Goal: Task Accomplishment & Management: Manage account settings

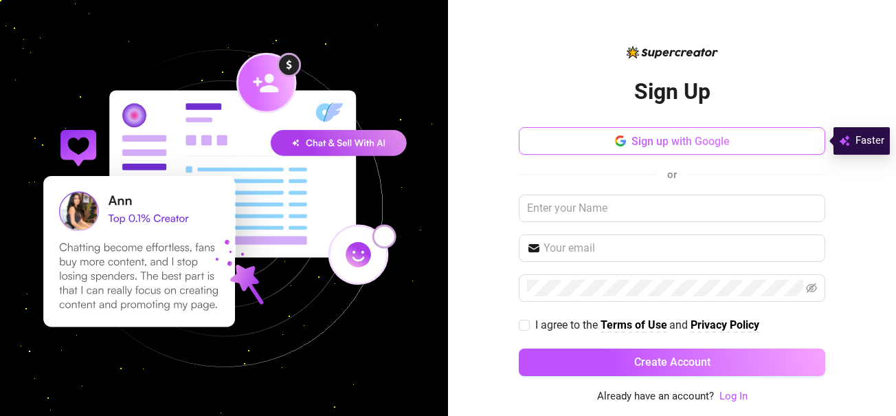
click at [668, 135] on span "Sign up with Google" at bounding box center [680, 141] width 98 height 13
click at [647, 139] on span "Sign up with Google" at bounding box center [680, 141] width 98 height 13
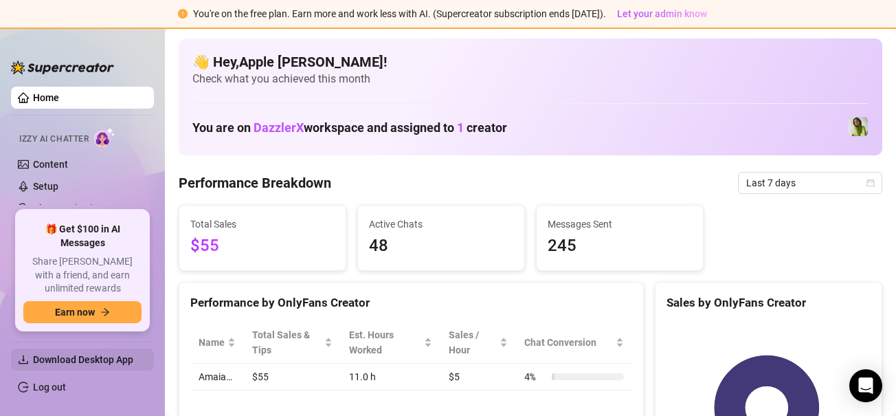
click at [97, 360] on span "Download Desktop App" at bounding box center [83, 359] width 100 height 11
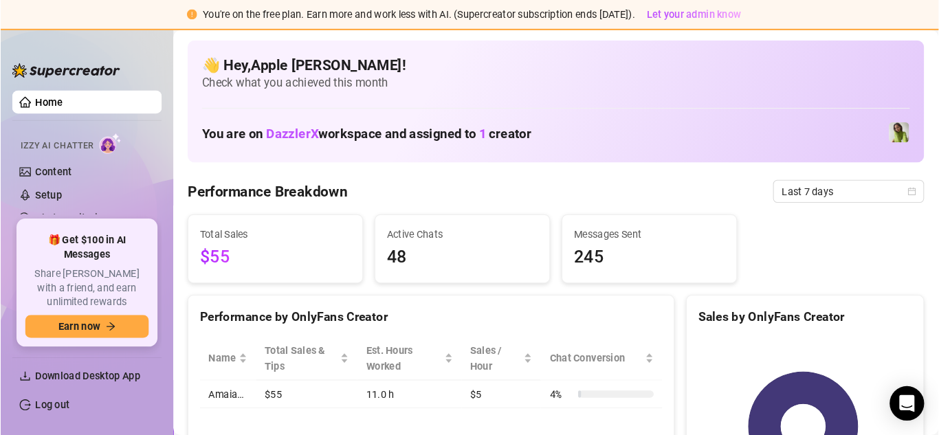
scroll to position [69, 0]
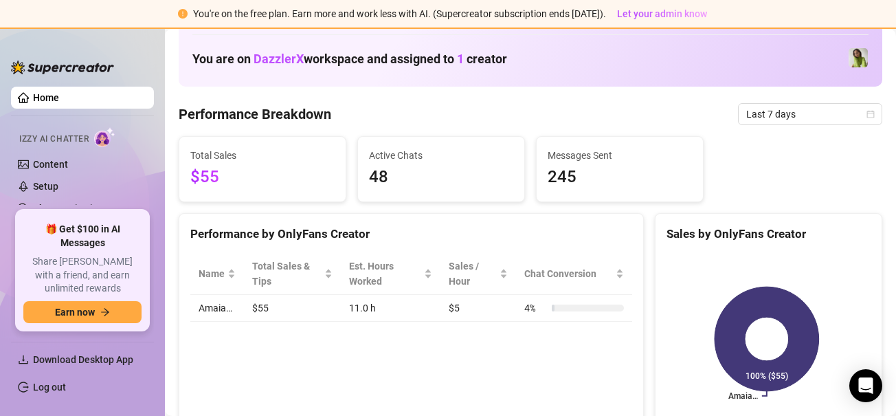
click at [48, 94] on link "Home" at bounding box center [46, 97] width 26 height 11
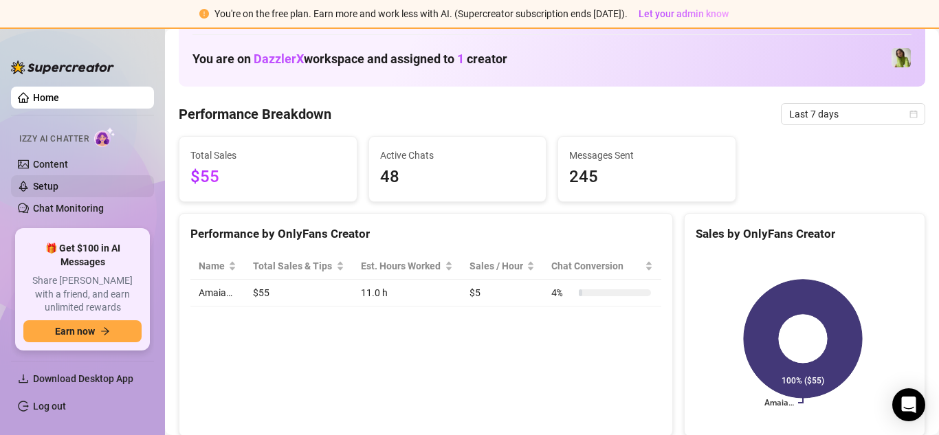
click at [58, 181] on link "Setup" at bounding box center [45, 186] width 25 height 11
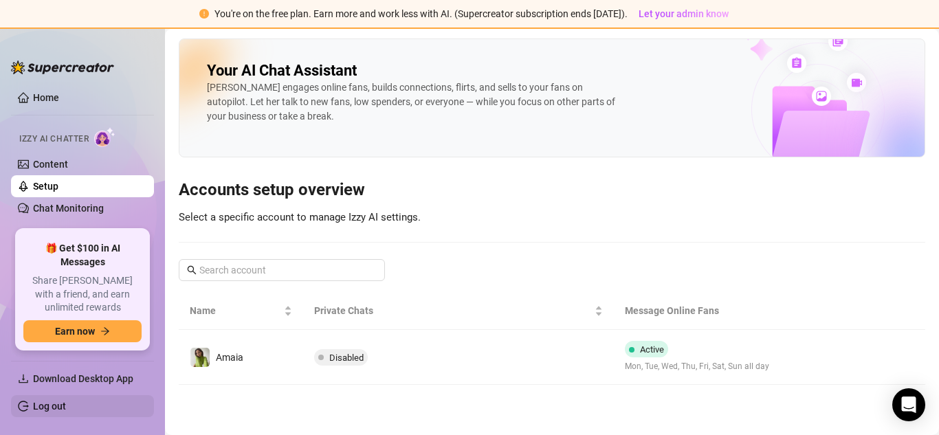
click at [54, 401] on link "Log out" at bounding box center [49, 406] width 33 height 11
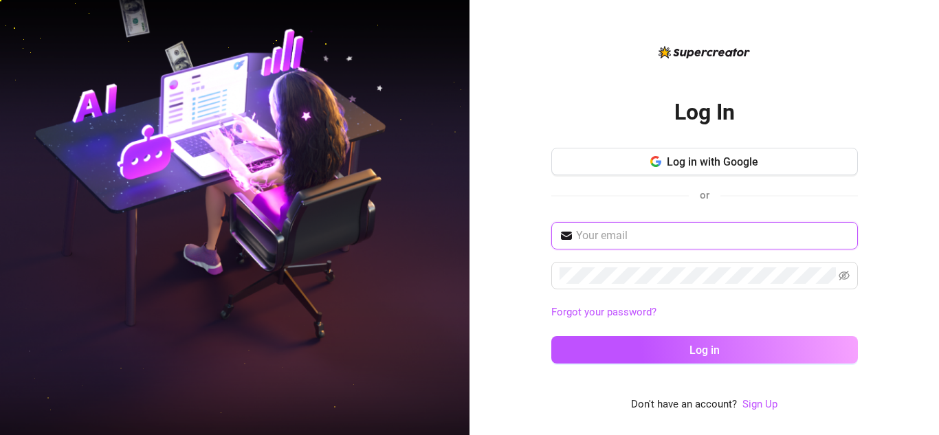
click at [640, 229] on input "text" at bounding box center [712, 235] width 273 height 16
type input "applev827@gmail.com"
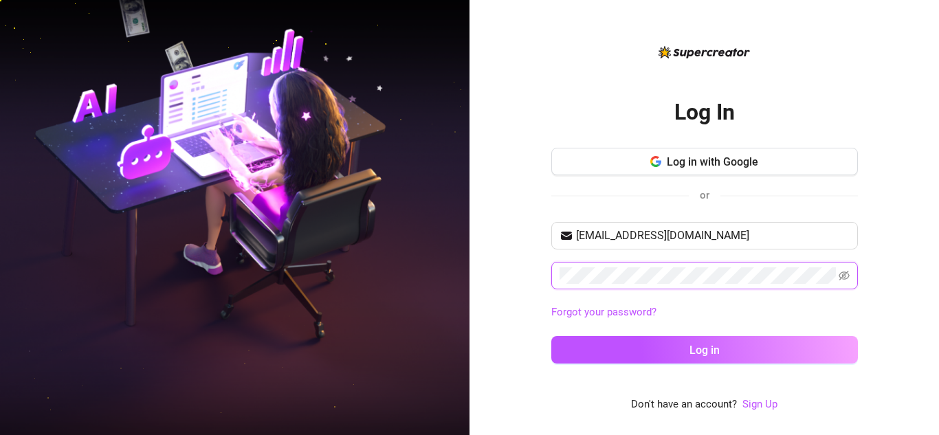
click at [551, 336] on button "Log in" at bounding box center [704, 349] width 306 height 27
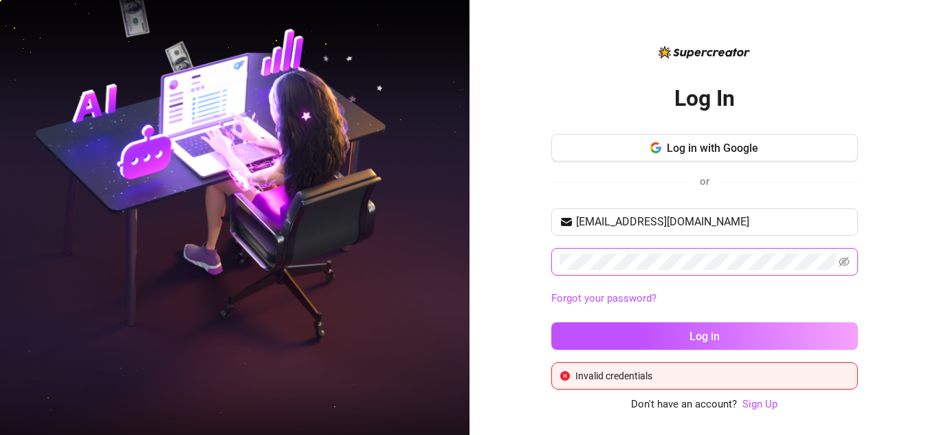
click at [449, 240] on div "Log In Log in with Google or applev827@gmail.com Forgot your password? Log in I…" at bounding box center [469, 217] width 939 height 435
click at [551, 322] on button "Log in" at bounding box center [704, 335] width 306 height 27
click at [895, 232] on div "Log In Log in with Google or applev827@gmail.com Forgot your password? Log in I…" at bounding box center [703, 217] width 469 height 435
click at [620, 302] on link "Forgot your password?" at bounding box center [603, 298] width 105 height 12
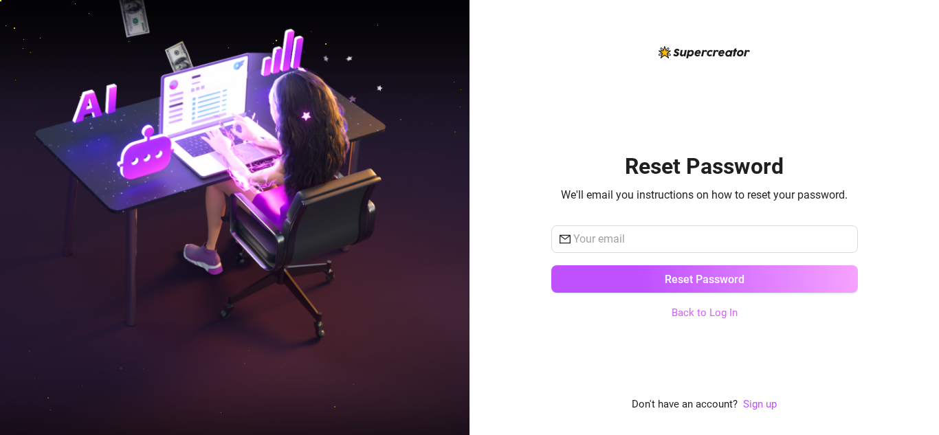
click at [688, 316] on link "Back to Log In" at bounding box center [704, 312] width 66 height 12
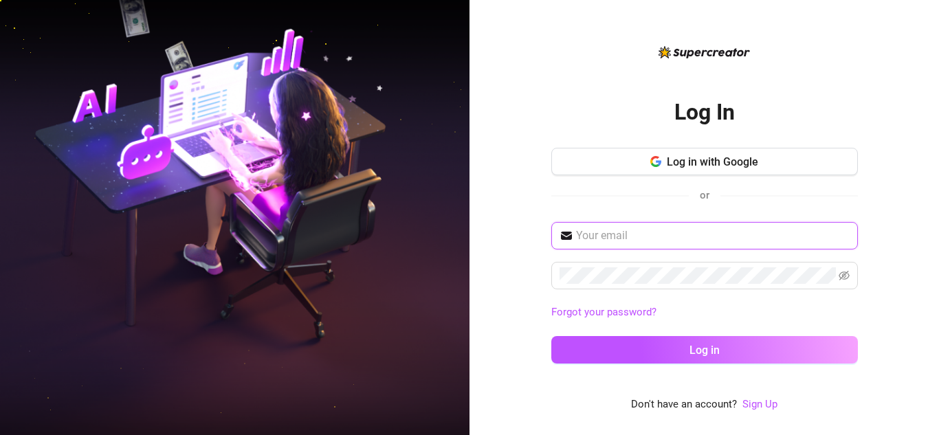
click at [653, 236] on input "text" at bounding box center [712, 235] width 273 height 16
type input "applev827@gmail.com"
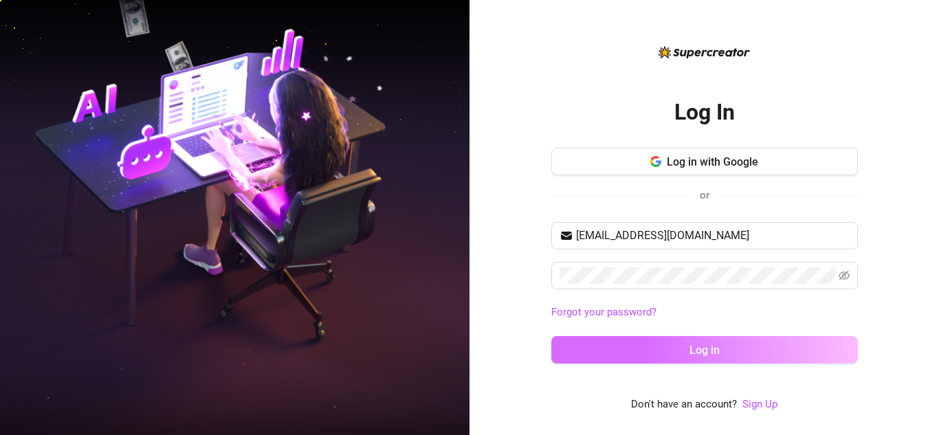
click at [643, 355] on button "Log in" at bounding box center [704, 349] width 306 height 27
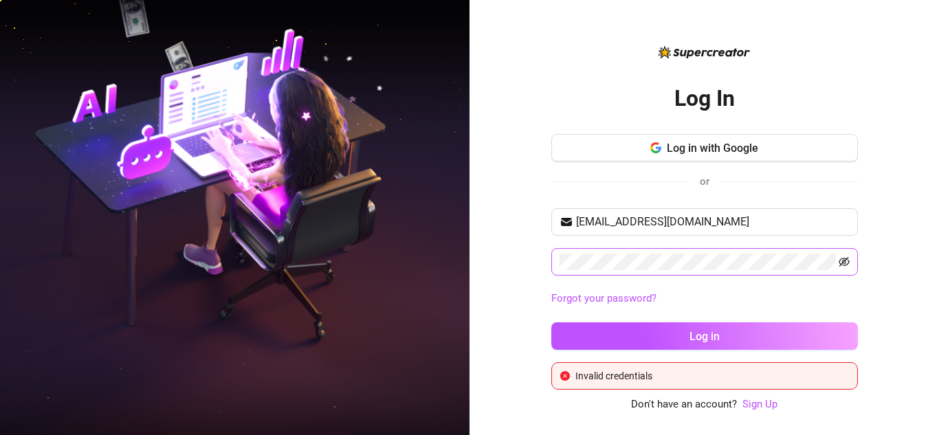
click at [848, 264] on icon "eye-invisible" at bounding box center [843, 261] width 11 height 11
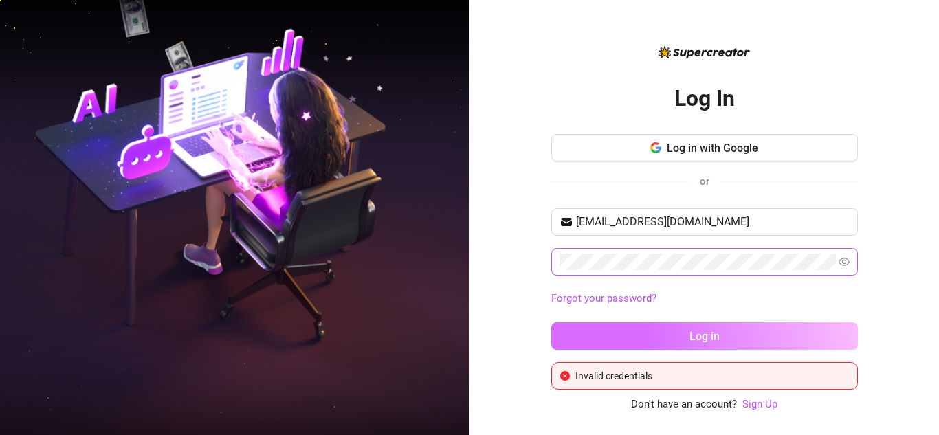
click at [609, 324] on button "Log in" at bounding box center [704, 335] width 306 height 27
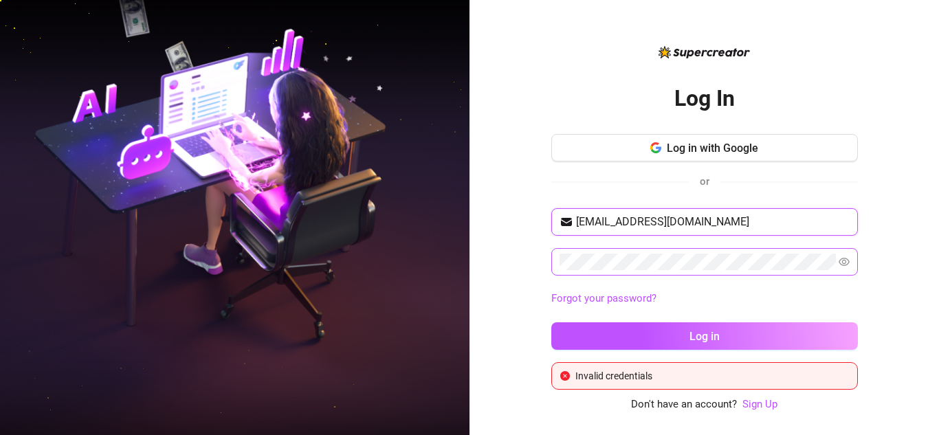
click at [711, 221] on input "applev827@gmail.com" at bounding box center [712, 222] width 273 height 16
click at [623, 289] on div "Forgot your password?" at bounding box center [704, 299] width 306 height 22
click at [618, 298] on link "Forgot your password?" at bounding box center [603, 298] width 105 height 12
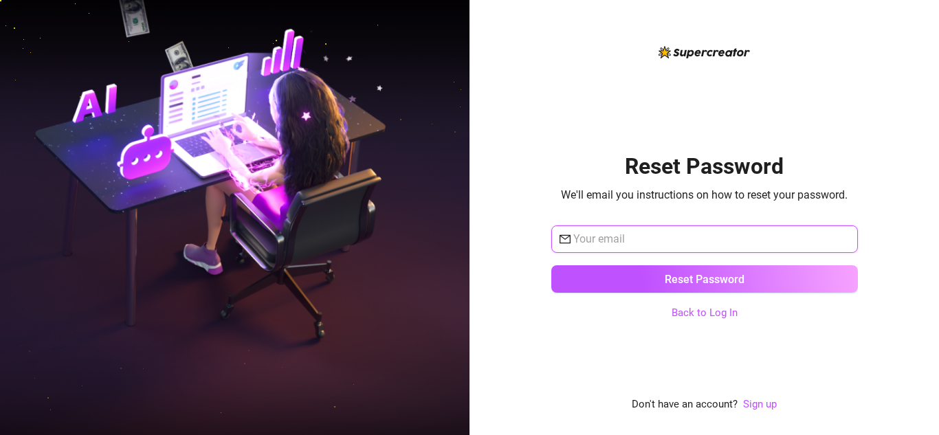
click at [680, 231] on input "text" at bounding box center [711, 239] width 276 height 16
type input "applev827@gmail.com"
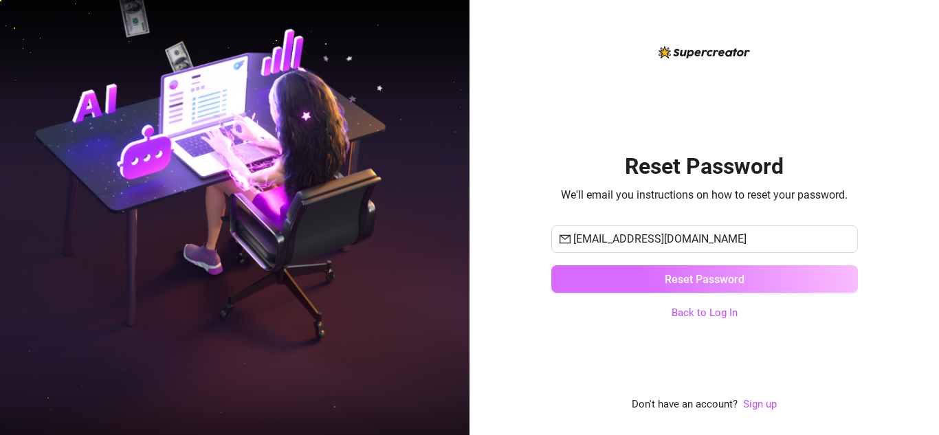
click at [665, 273] on span "Reset Password" at bounding box center [704, 279] width 80 height 13
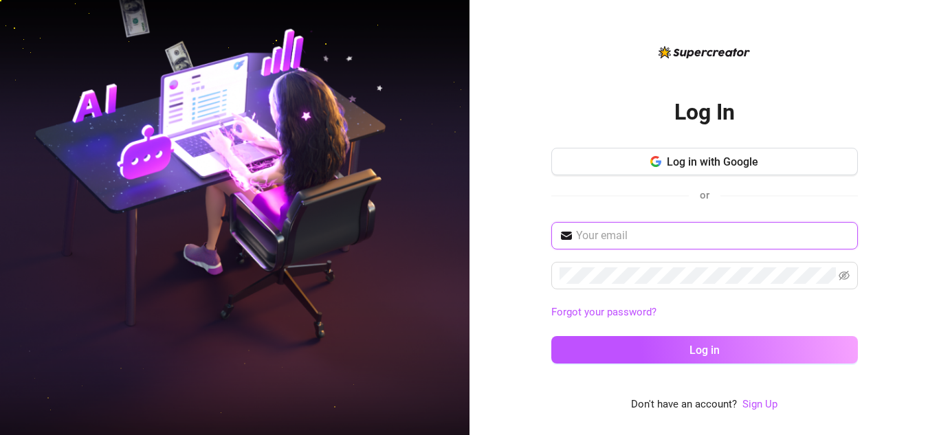
click at [656, 238] on input "text" at bounding box center [712, 235] width 273 height 16
type input "applev827@gmail.com"
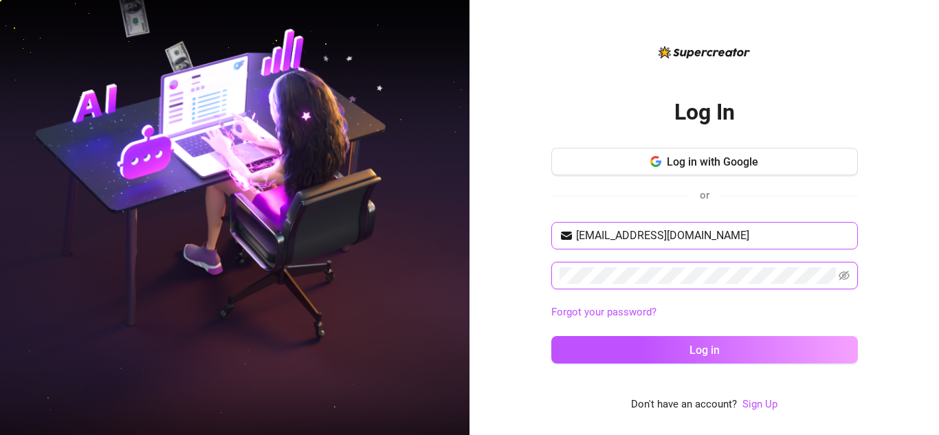
click at [551, 336] on button "Log in" at bounding box center [704, 349] width 306 height 27
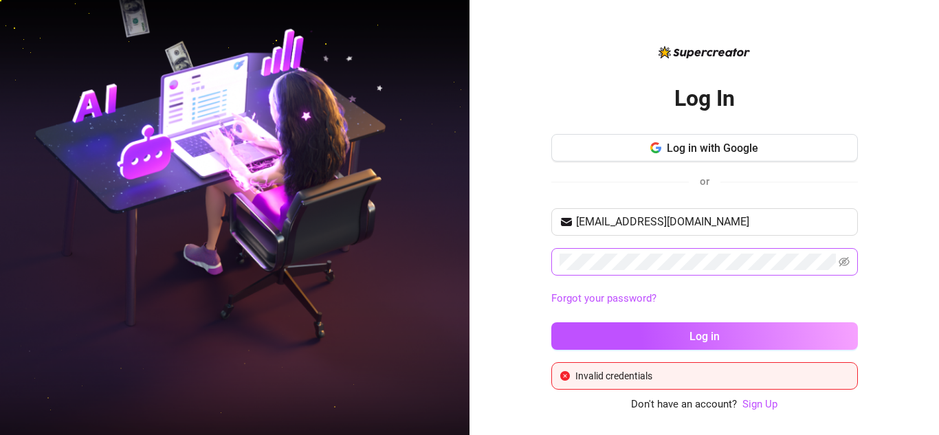
click at [844, 256] on span at bounding box center [843, 262] width 11 height 16
click at [844, 258] on icon "eye-invisible" at bounding box center [843, 262] width 11 height 10
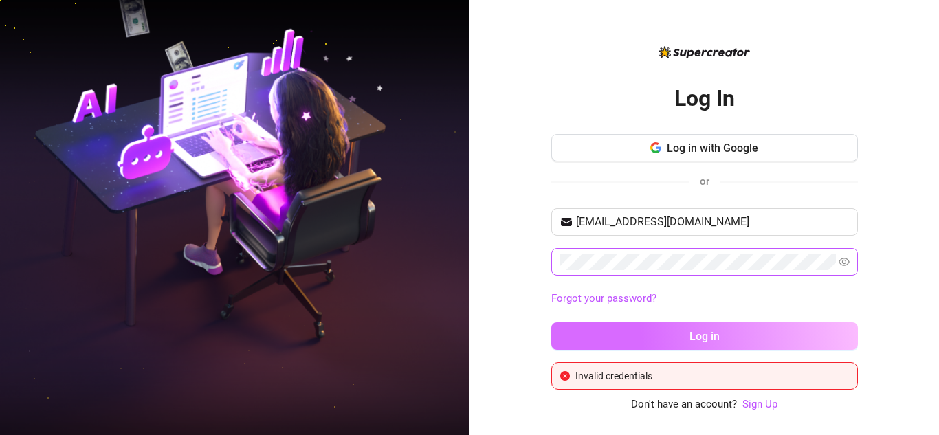
click at [611, 333] on button "Log in" at bounding box center [704, 335] width 306 height 27
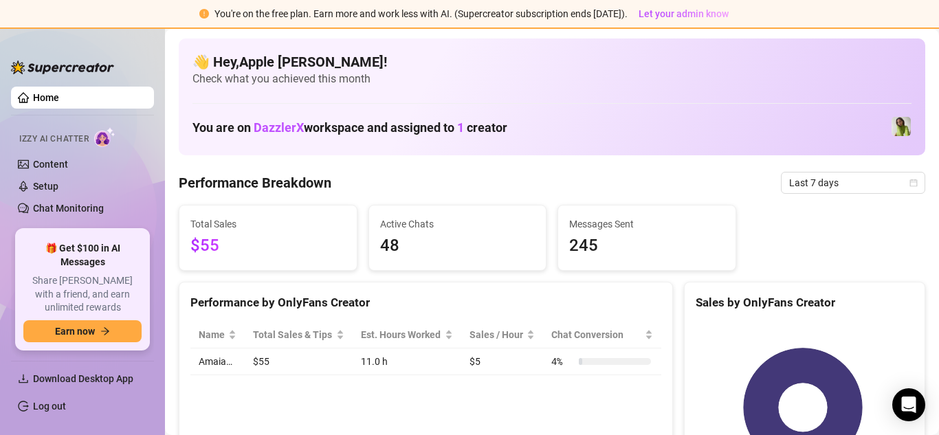
click at [56, 94] on link "Home" at bounding box center [46, 97] width 26 height 11
click at [88, 374] on span "Download Desktop App" at bounding box center [83, 378] width 100 height 11
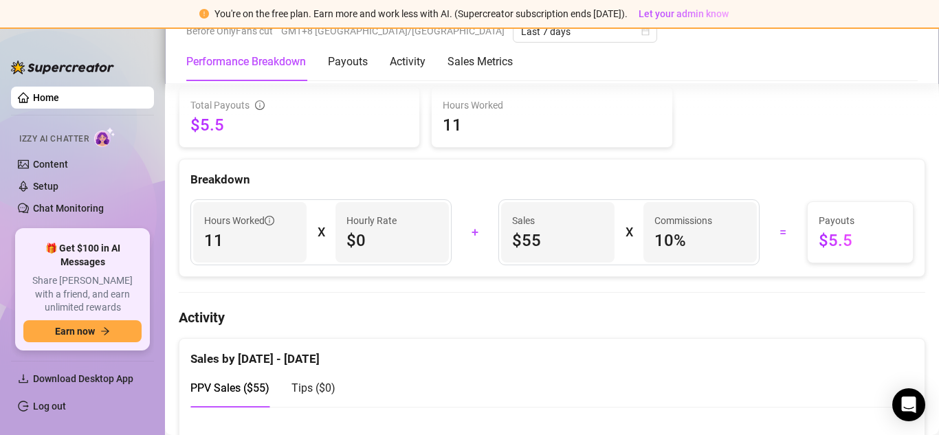
scroll to position [481, 0]
click at [56, 159] on link "Content" at bounding box center [50, 164] width 35 height 11
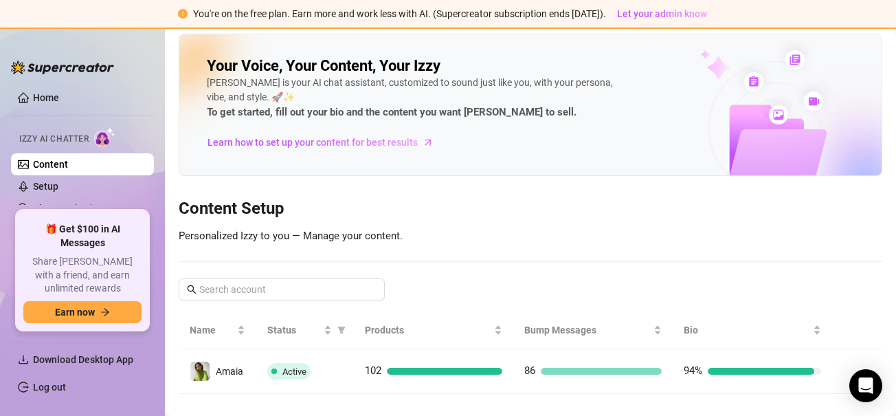
scroll to position [24, 0]
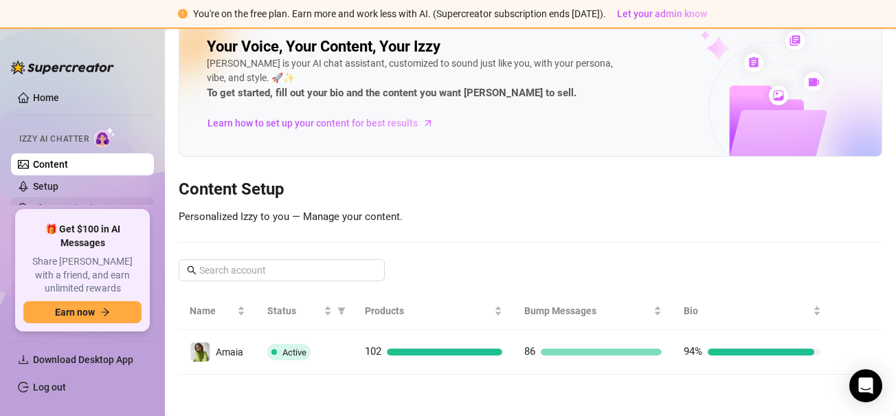
click at [76, 203] on link "Chat Monitoring" at bounding box center [68, 208] width 71 height 11
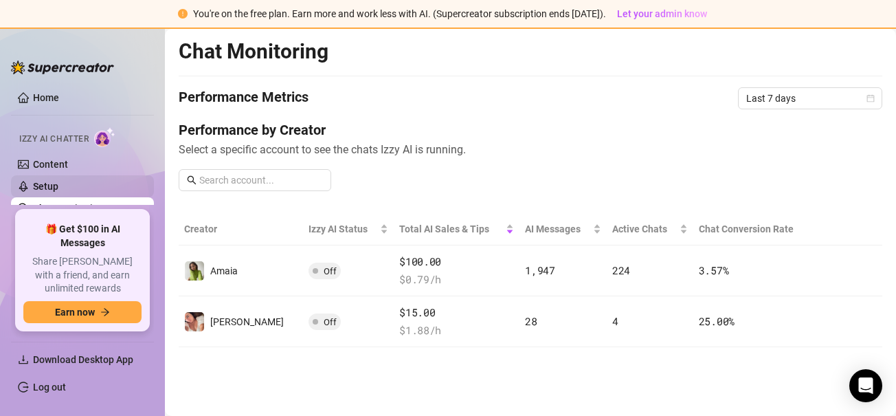
click at [58, 181] on link "Setup" at bounding box center [45, 186] width 25 height 11
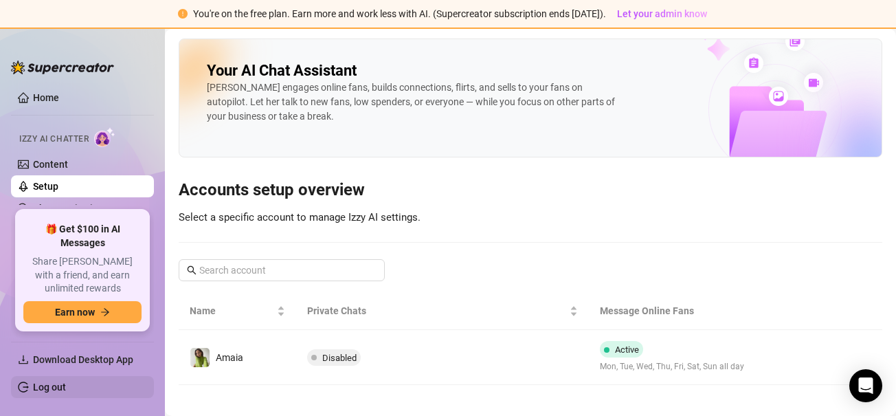
click at [58, 387] on link "Log out" at bounding box center [49, 386] width 33 height 11
